Goal: Go to known website: Go to known website

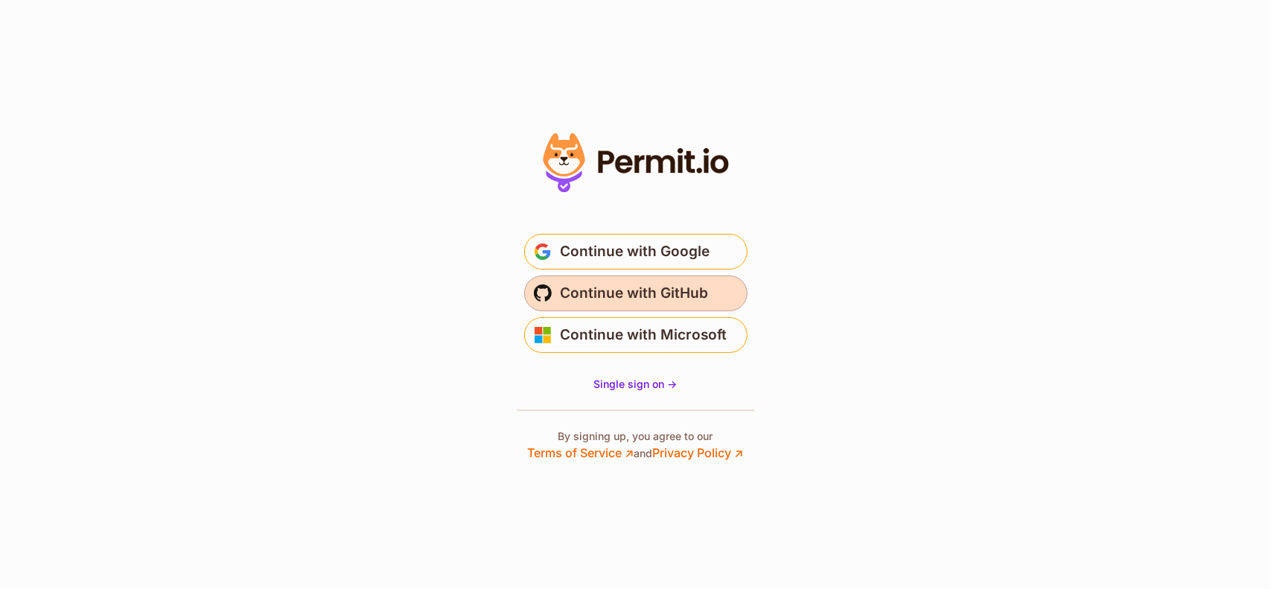
click at [621, 282] on span "Continue with GitHub" at bounding box center [635, 293] width 148 height 24
